Goal: Obtain resource: Download file/media

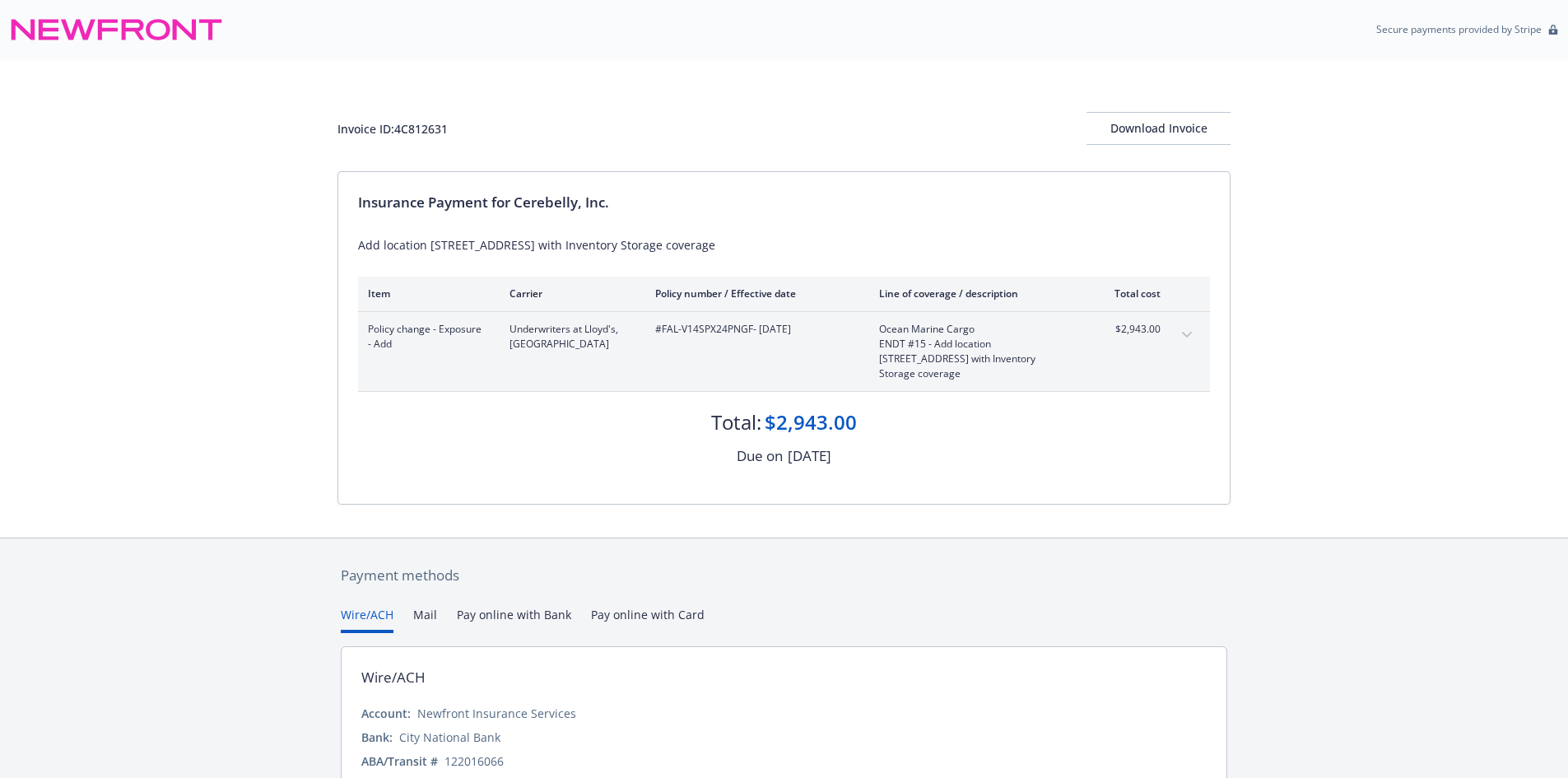
drag, startPoint x: 742, startPoint y: 235, endPoint x: 972, endPoint y: 241, distance: 230.1
click at [972, 241] on div "Insurance Payment for Cerebelly, Inc. Add location [STREET_ADDRESS] with Invent…" at bounding box center [784, 338] width 892 height 331
click at [972, 241] on div "Add location [STREET_ADDRESS] with Inventory Storage coverage" at bounding box center [784, 245] width 852 height 18
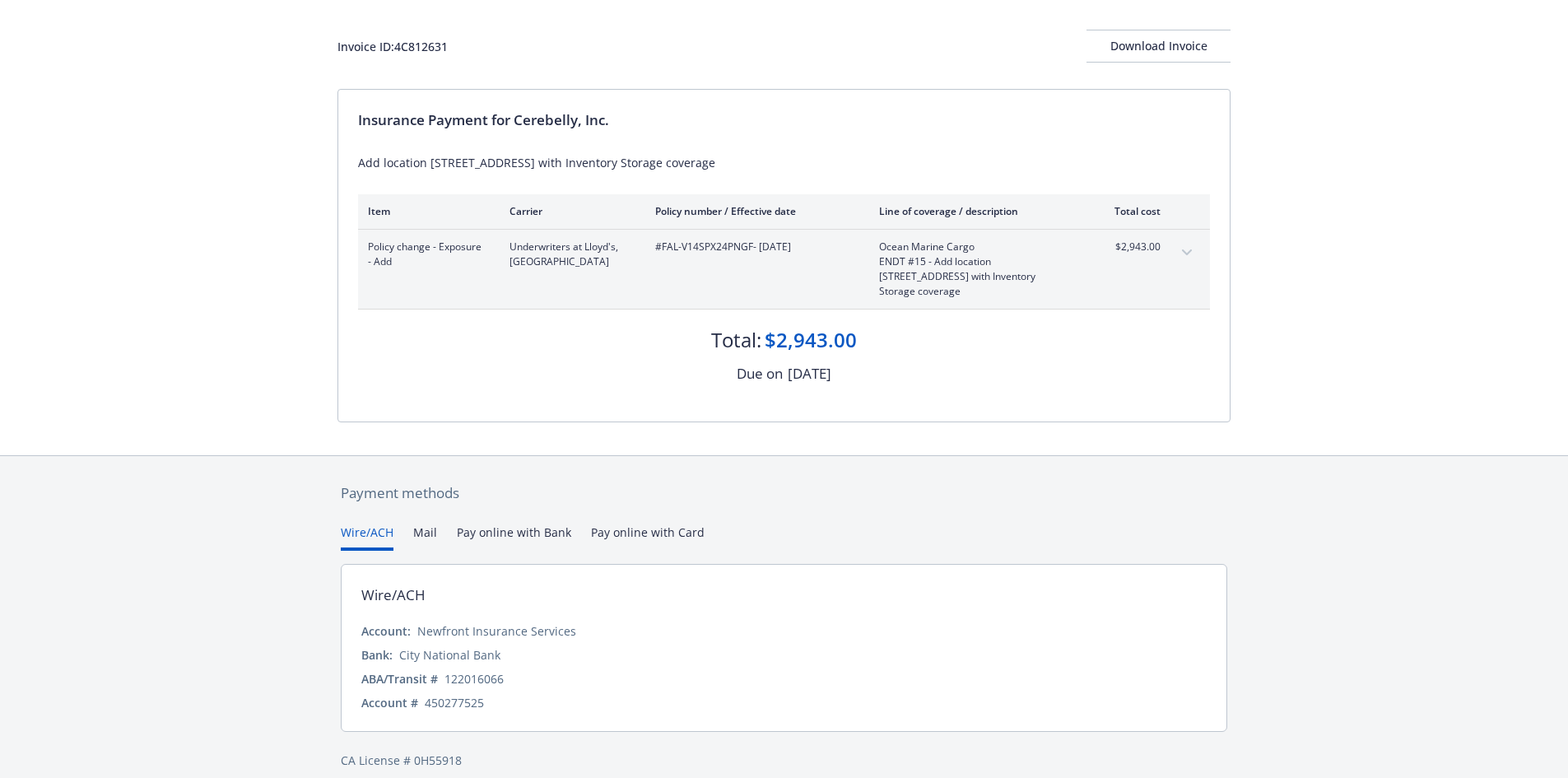
scroll to position [85, 0]
drag, startPoint x: 1198, startPoint y: 52, endPoint x: 1292, endPoint y: 678, distance: 633.0
click at [1197, 52] on div "Download Invoice" at bounding box center [1158, 43] width 144 height 31
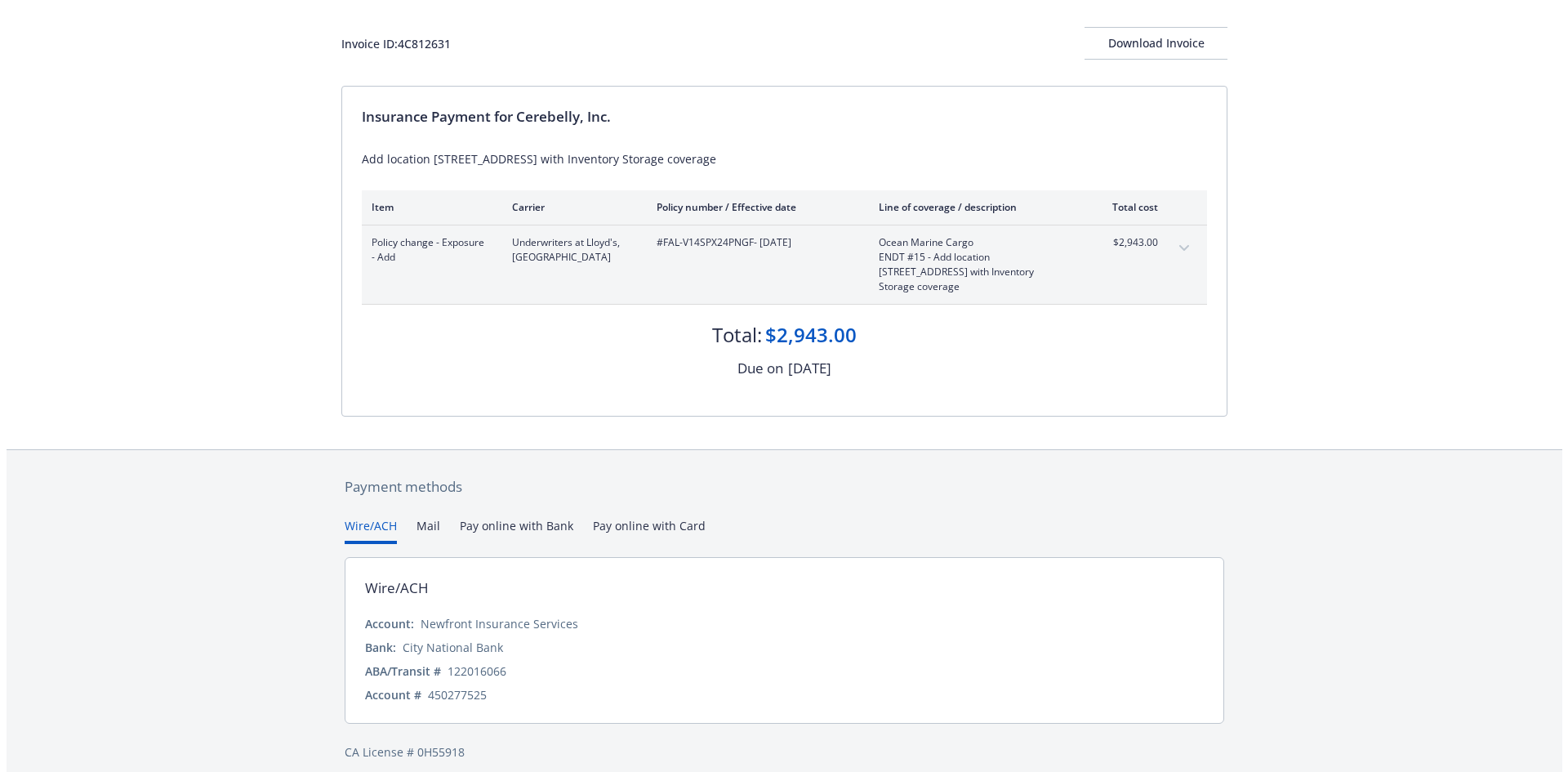
scroll to position [0, 0]
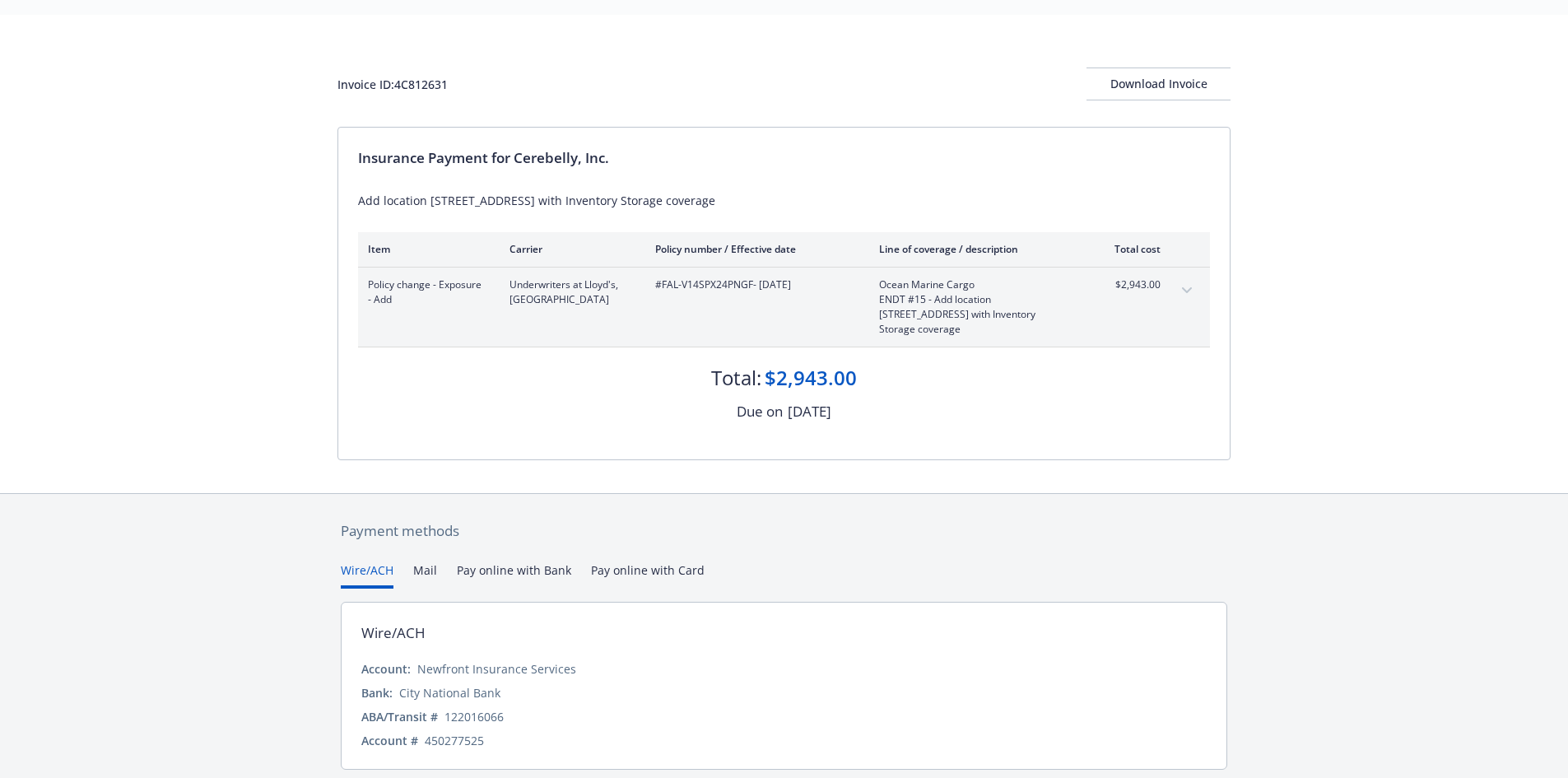
scroll to position [85, 0]
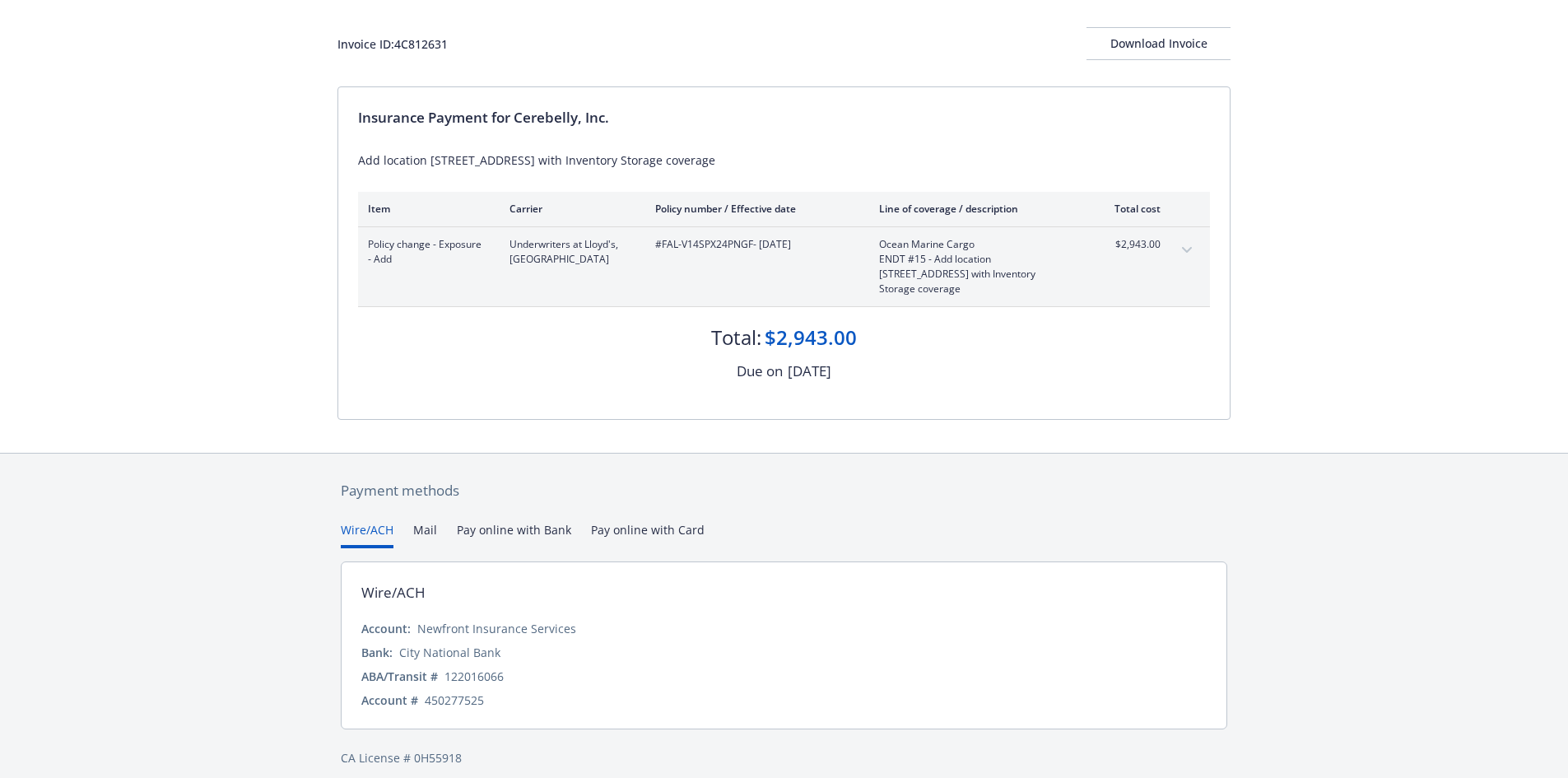
drag, startPoint x: 241, startPoint y: 238, endPoint x: 246, endPoint y: 251, distance: 13.9
click at [241, 238] on div "Invoice ID: 4C812631 Download Invoice Insurance Payment for Cerebelly, Inc. Add…" at bounding box center [784, 214] width 1568 height 479
drag, startPoint x: 475, startPoint y: 742, endPoint x: 338, endPoint y: 741, distance: 137.0
click at [338, 741] on div "Payment methods Wire/ACH Mail Pay online with Bank Pay online with Card Wire/AC…" at bounding box center [784, 623] width 893 height 340
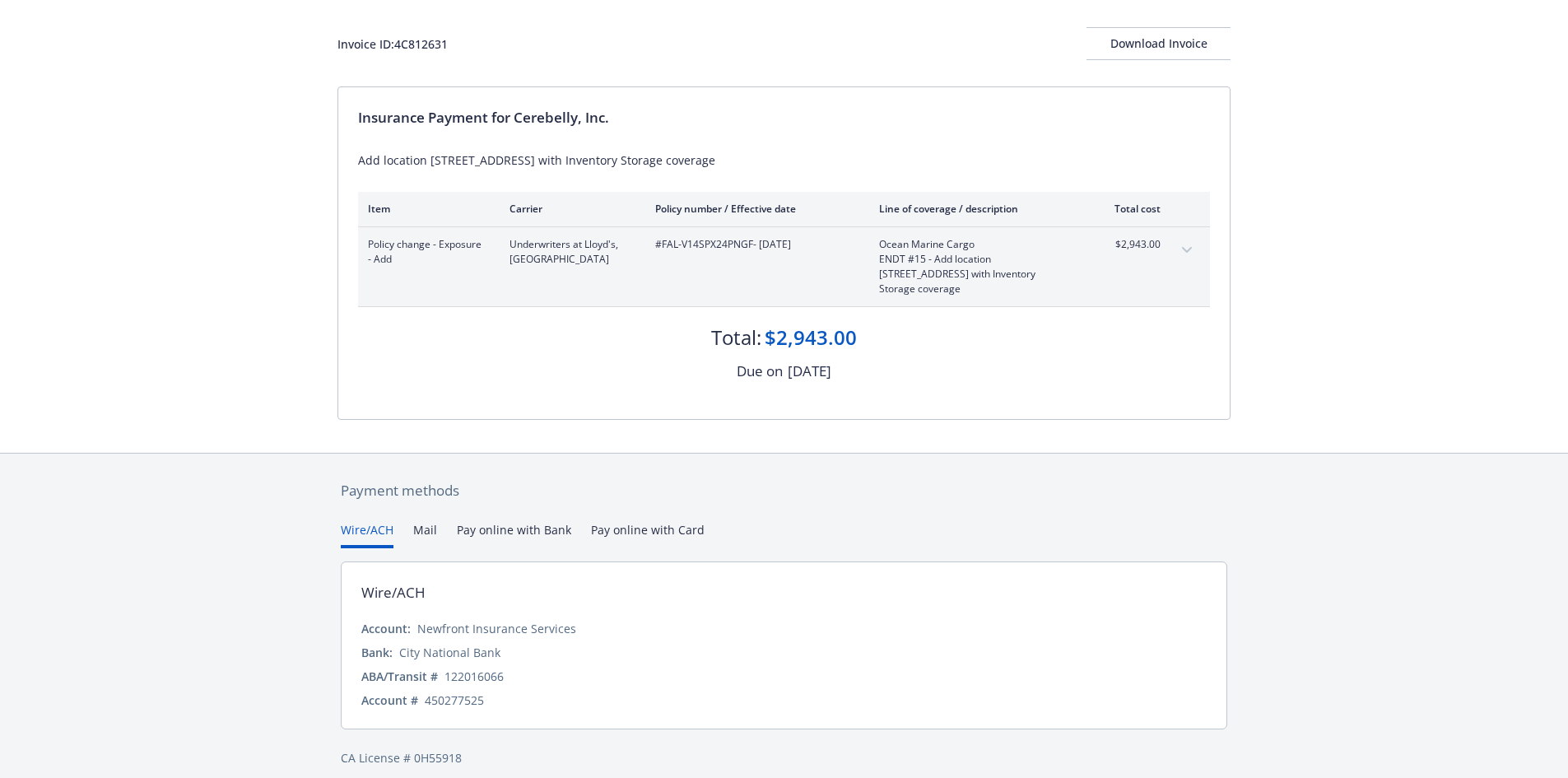
scroll to position [3, 0]
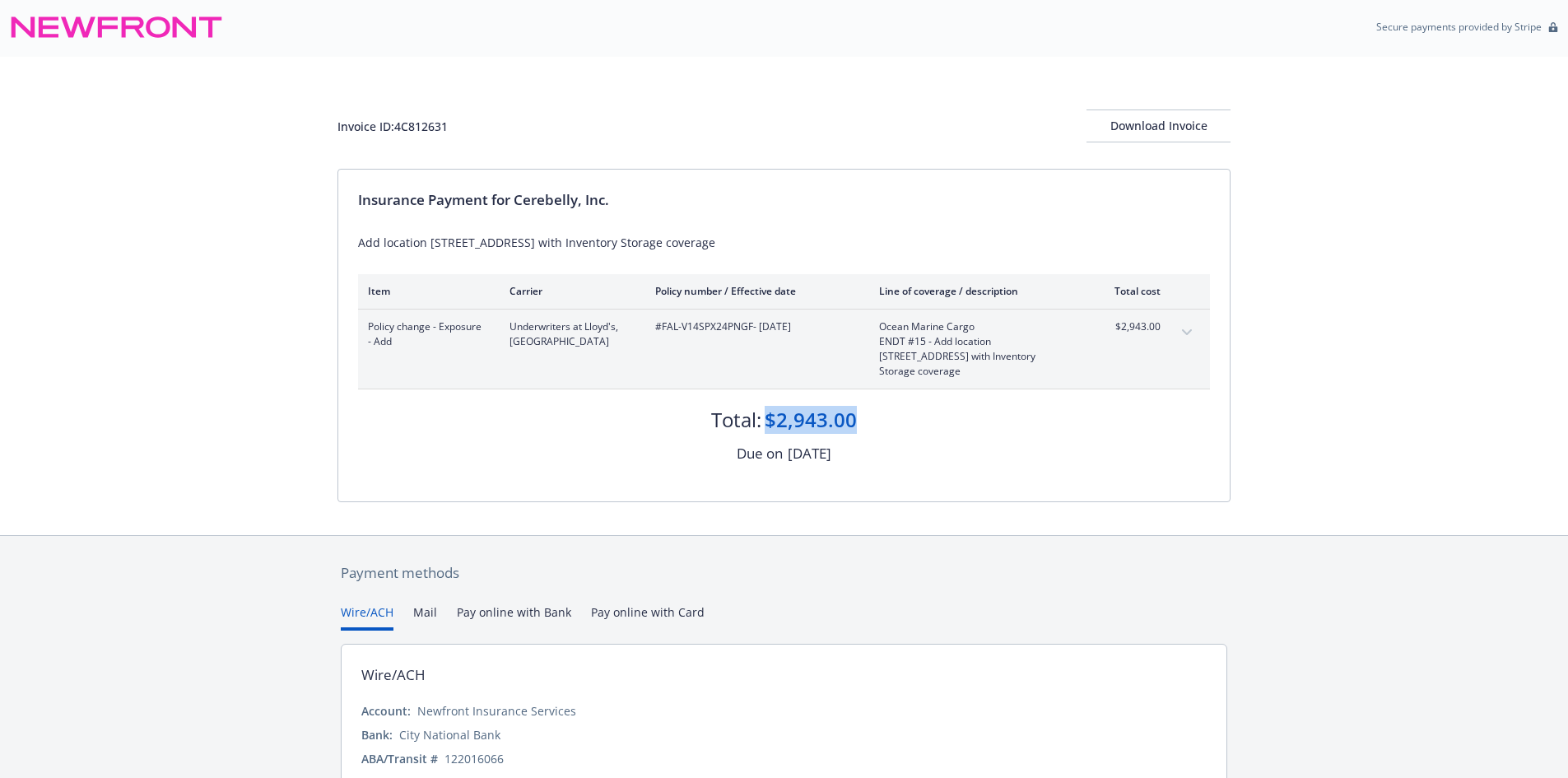
drag, startPoint x: 773, startPoint y: 408, endPoint x: 883, endPoint y: 405, distance: 110.0
click at [883, 405] on div "Total: $2,943.00" at bounding box center [784, 411] width 852 height 45
